Goal: Task Accomplishment & Management: Manage account settings

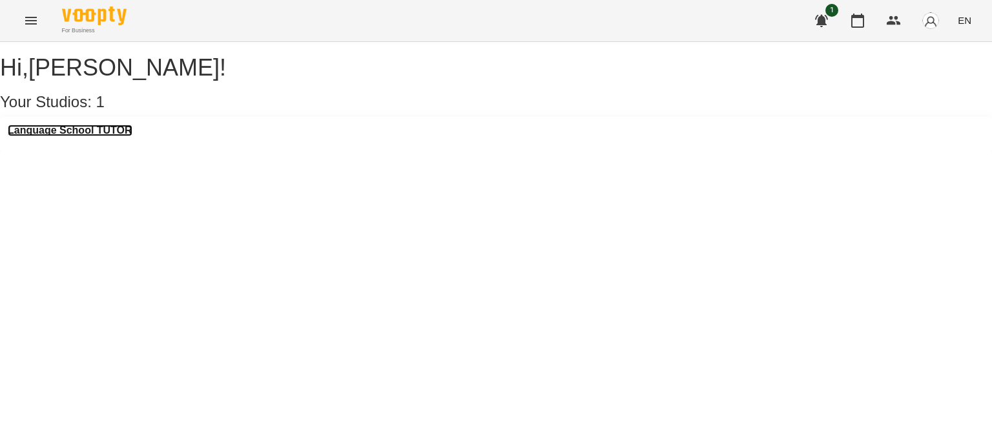
click at [114, 136] on h3 "Language School TUTOR" at bounding box center [70, 131] width 125 height 12
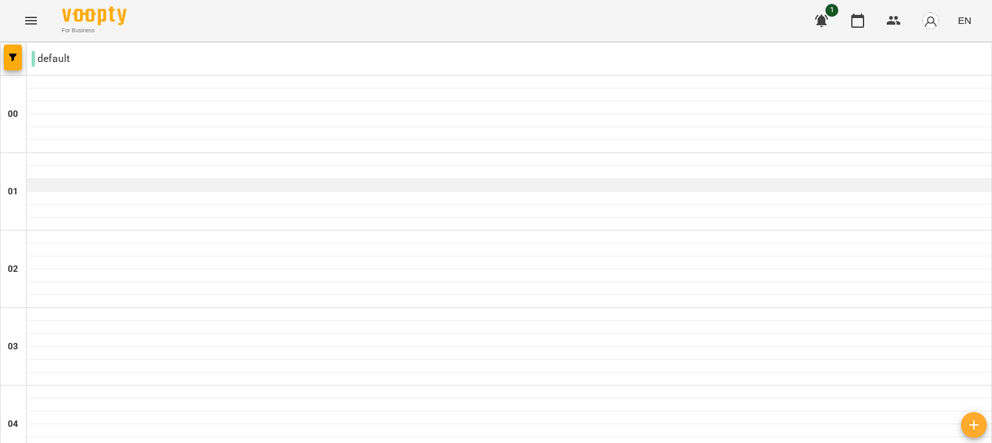
scroll to position [1501, 0]
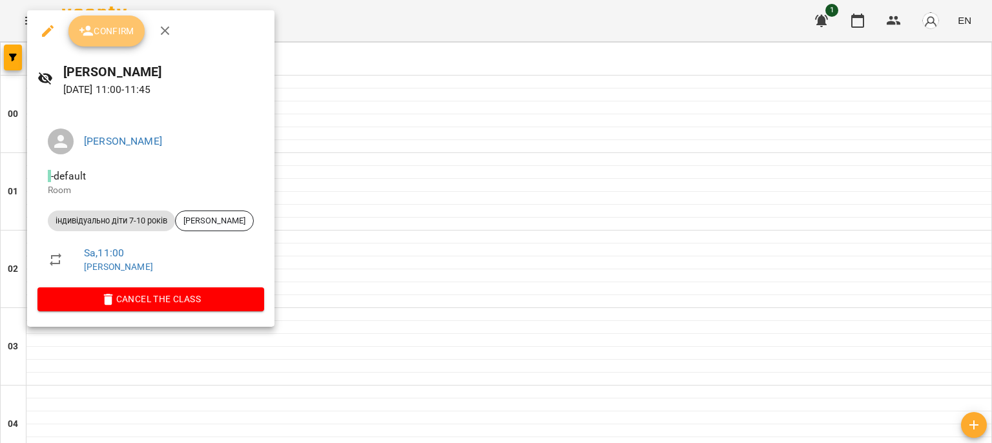
click at [112, 25] on span "Confirm" at bounding box center [107, 30] width 56 height 15
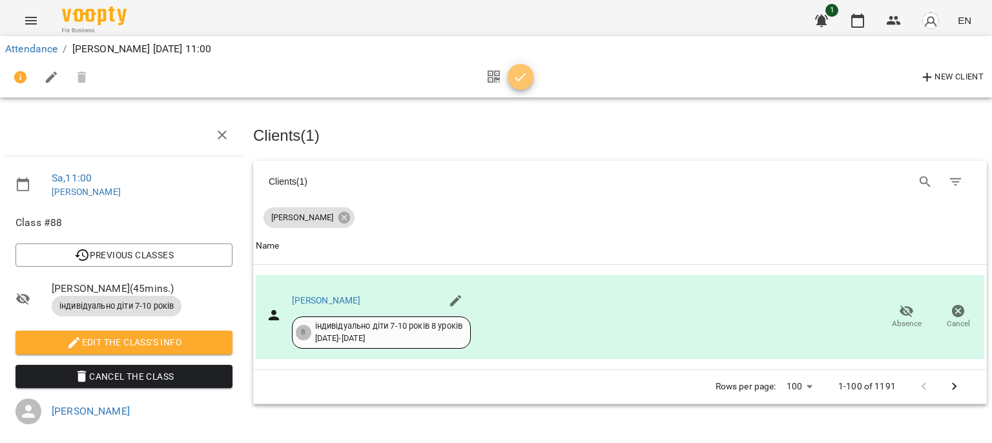
click at [531, 70] on span "button" at bounding box center [521, 77] width 26 height 15
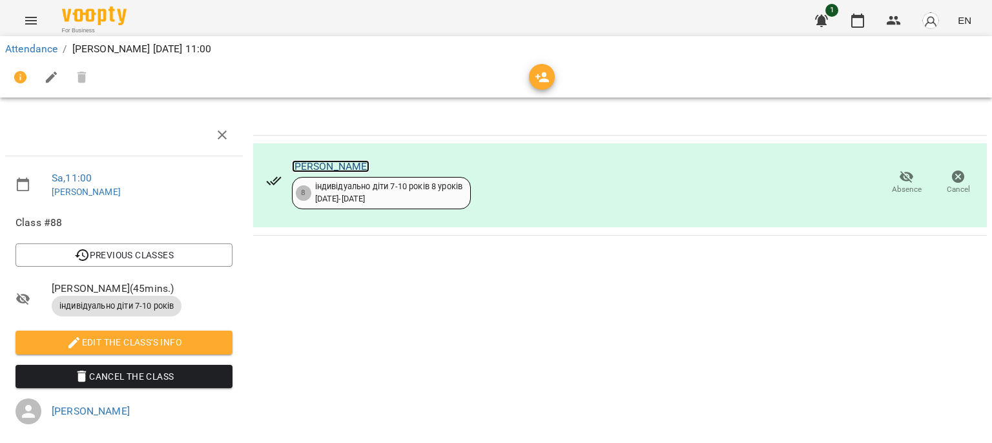
click at [346, 169] on link "[PERSON_NAME]" at bounding box center [331, 166] width 78 height 12
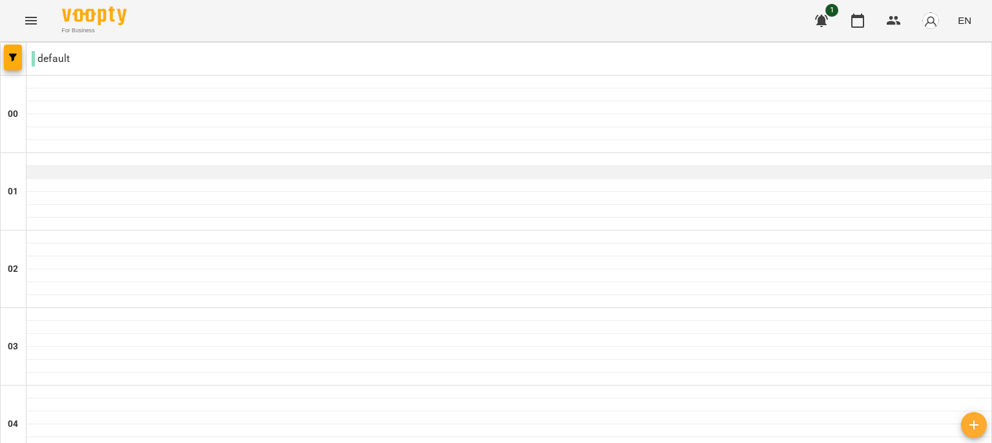
scroll to position [953, 0]
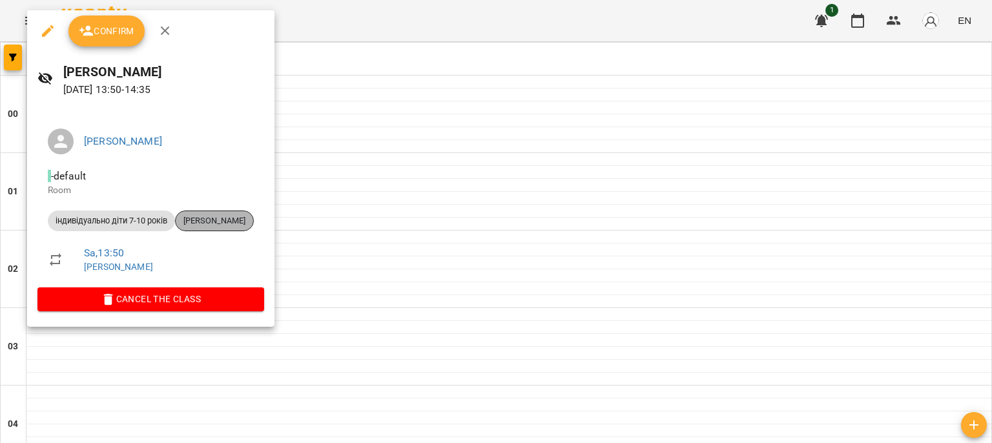
click at [201, 220] on span "Матвій Завирюха" at bounding box center [214, 221] width 77 height 12
